Goal: Transaction & Acquisition: Purchase product/service

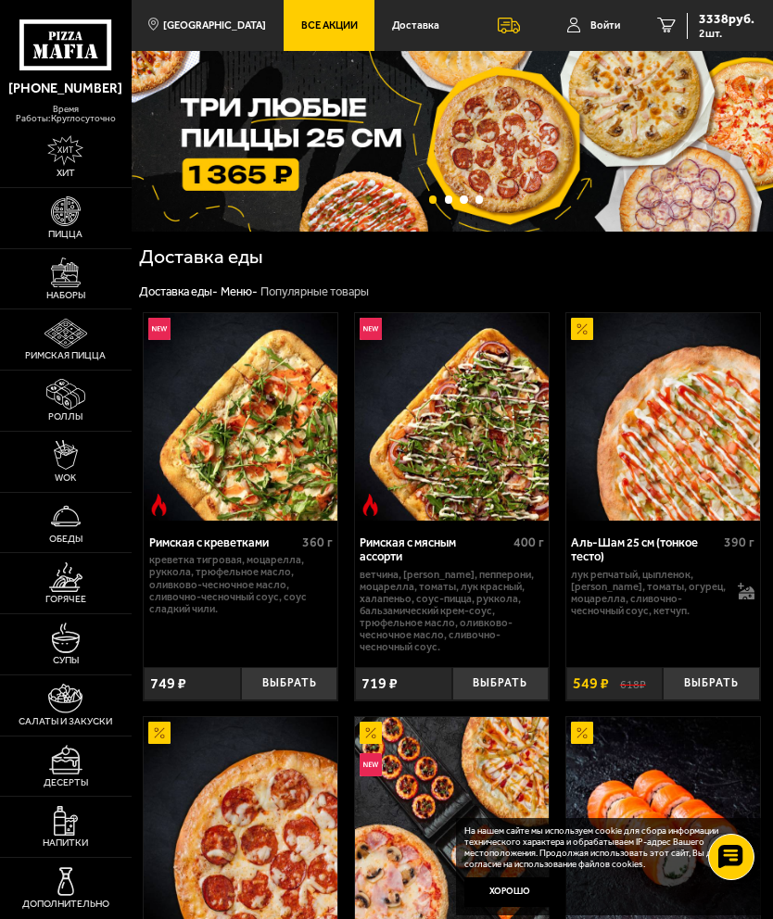
click at [62, 287] on img at bounding box center [66, 273] width 30 height 30
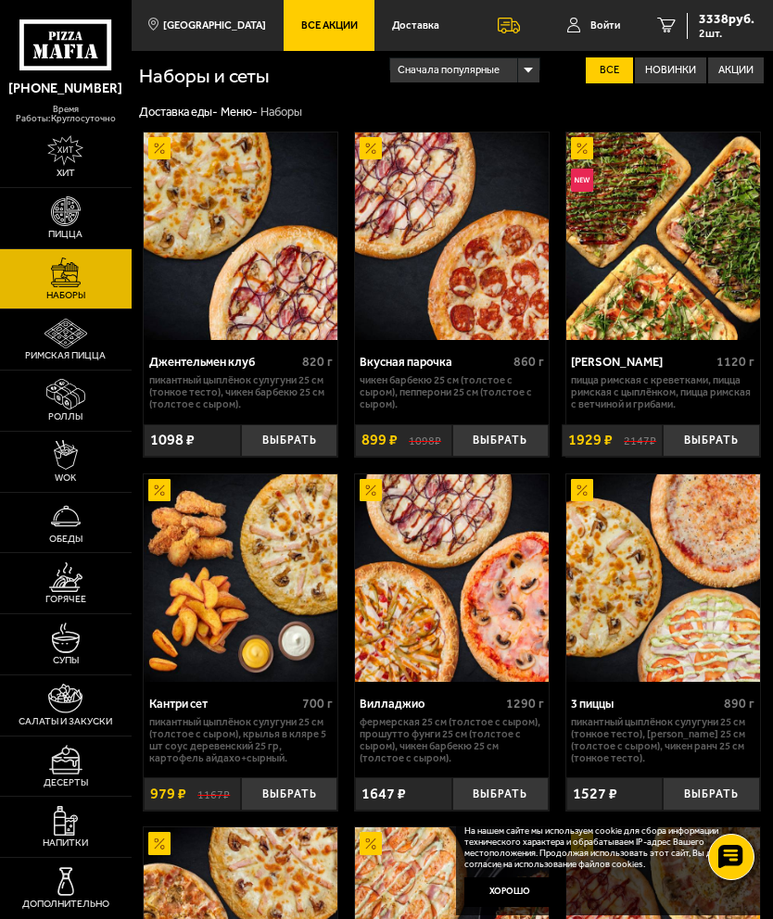
click at [512, 73] on div "Сначала популярные" at bounding box center [464, 70] width 149 height 24
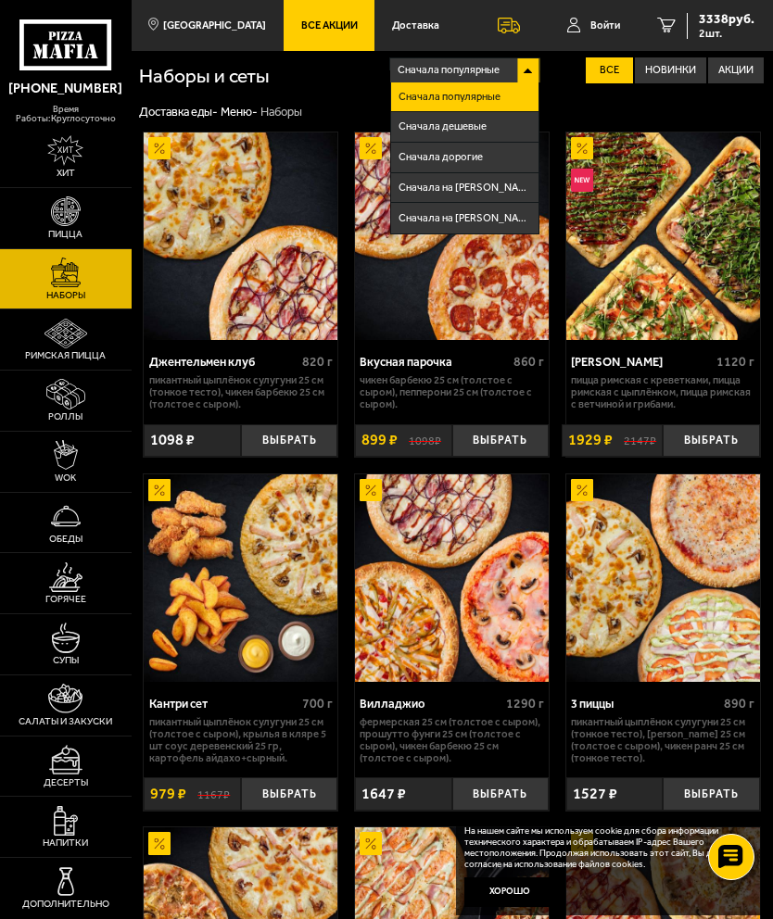
click at [448, 120] on li "Сначала дешевые" at bounding box center [464, 127] width 147 height 31
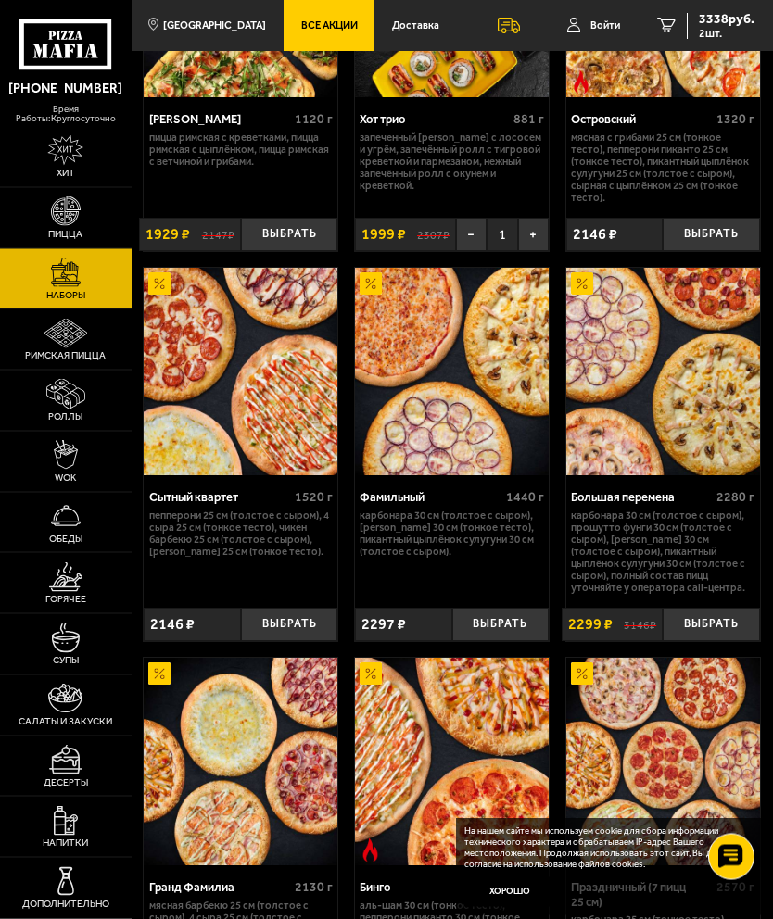
scroll to position [2404, 0]
click at [517, 908] on button "Хорошо" at bounding box center [509, 893] width 91 height 31
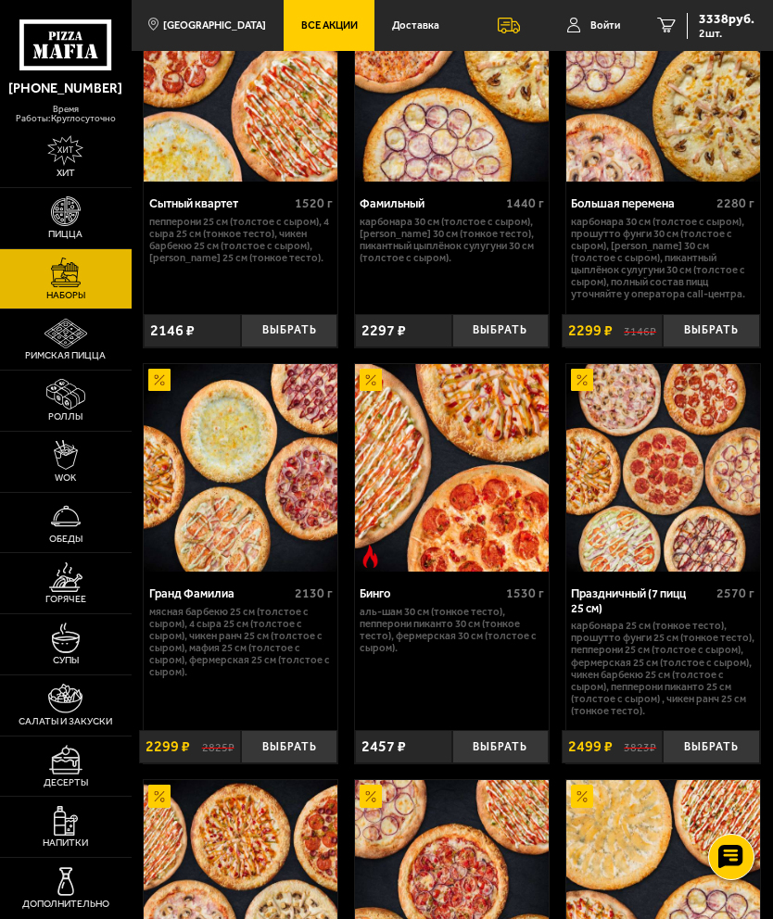
scroll to position [2704, 0]
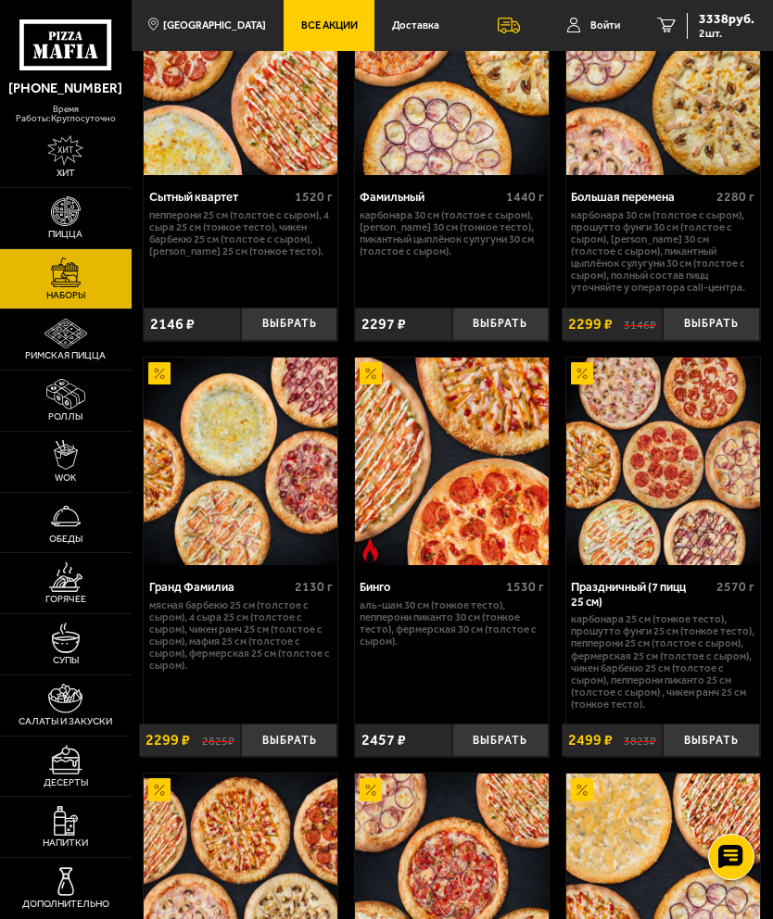
click at [665, 454] on img at bounding box center [663, 462] width 195 height 208
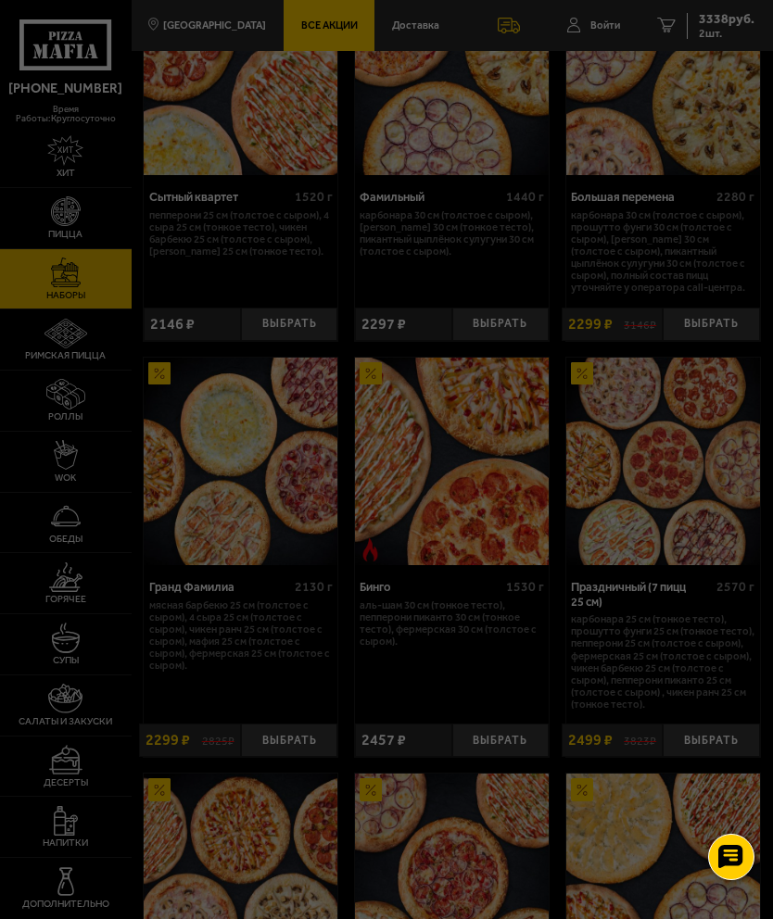
scroll to position [0, 0]
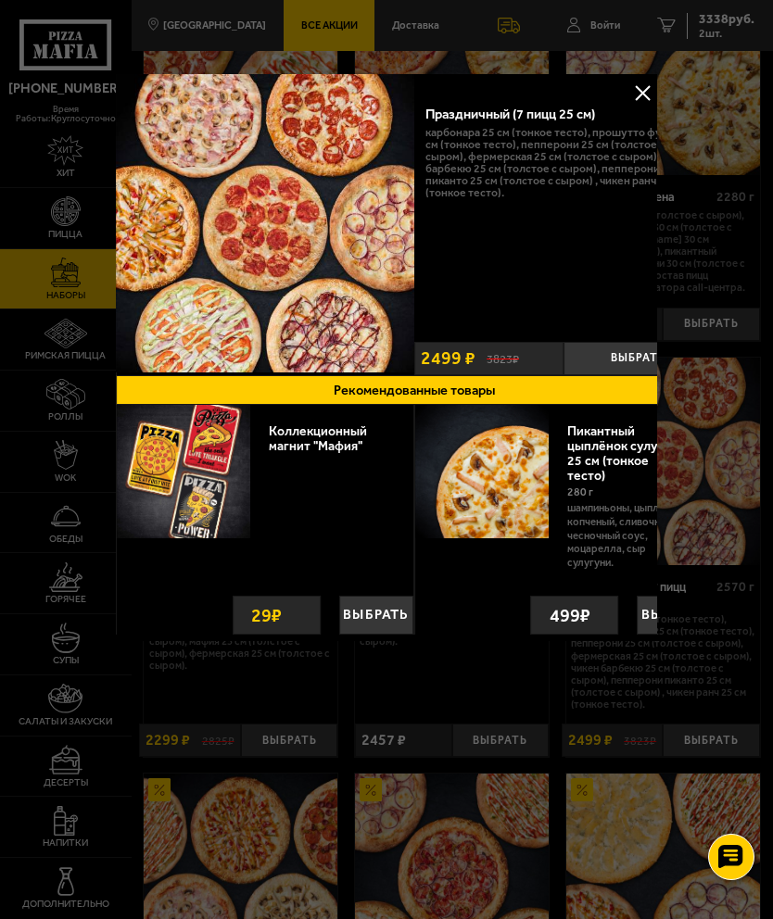
click at [643, 95] on button at bounding box center [643, 93] width 28 height 28
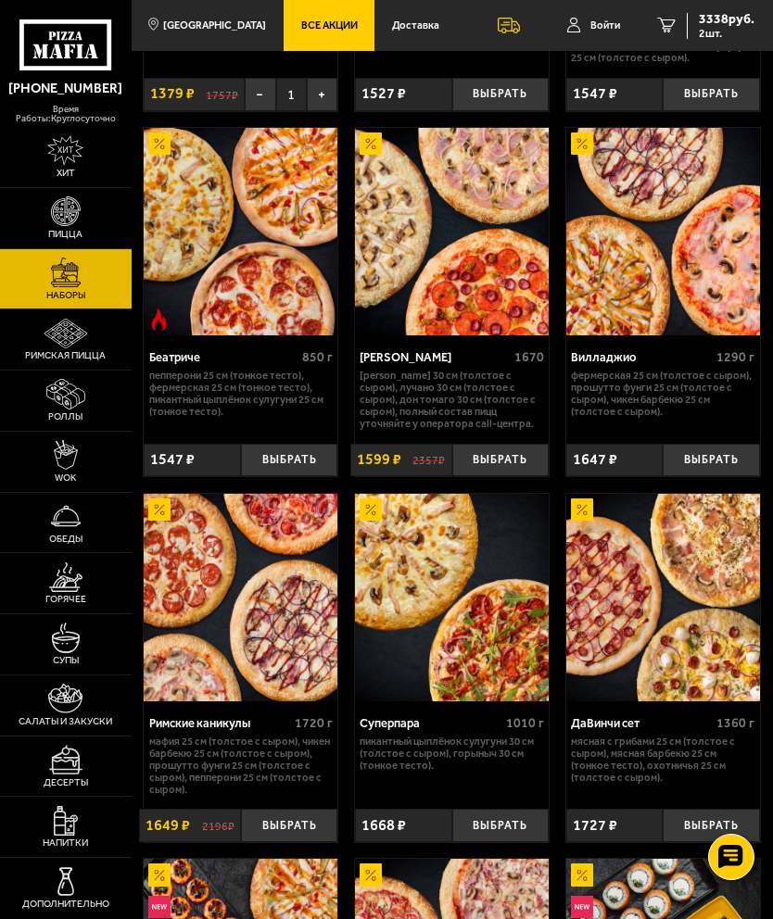
scroll to position [1059, 0]
